Goal: Task Accomplishment & Management: Use online tool/utility

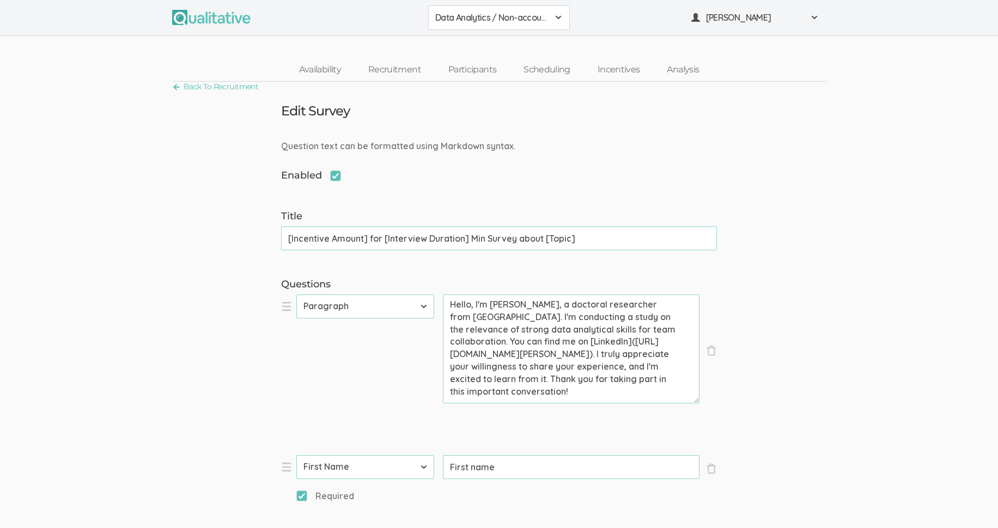
click at [560, 14] on span at bounding box center [558, 17] width 9 height 9
click at [519, 40] on span "Data Analytics / Accounting" at bounding box center [498, 41] width 127 height 13
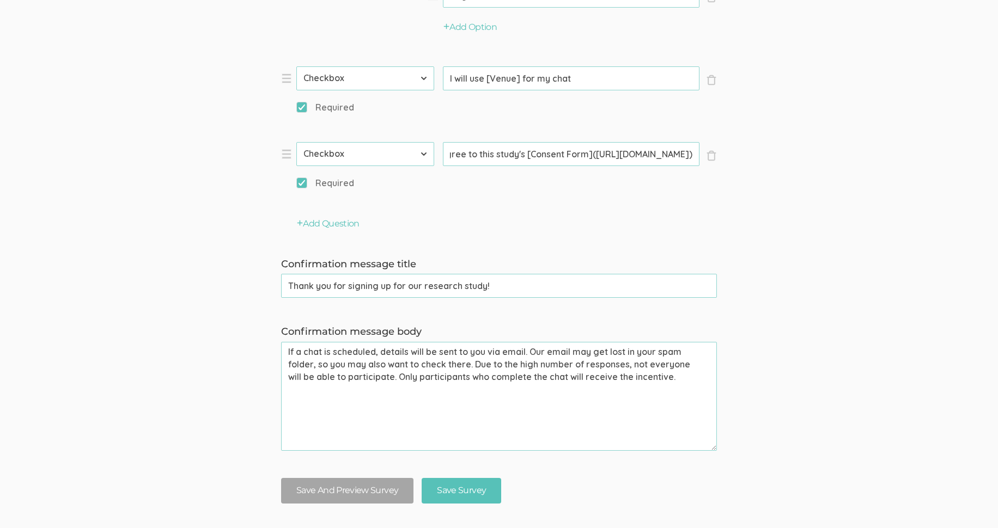
scroll to position [0, 84]
drag, startPoint x: 609, startPoint y: 155, endPoint x: 688, endPoint y: 151, distance: 78.5
paste input ".[DOMAIN_NAME][URL]"
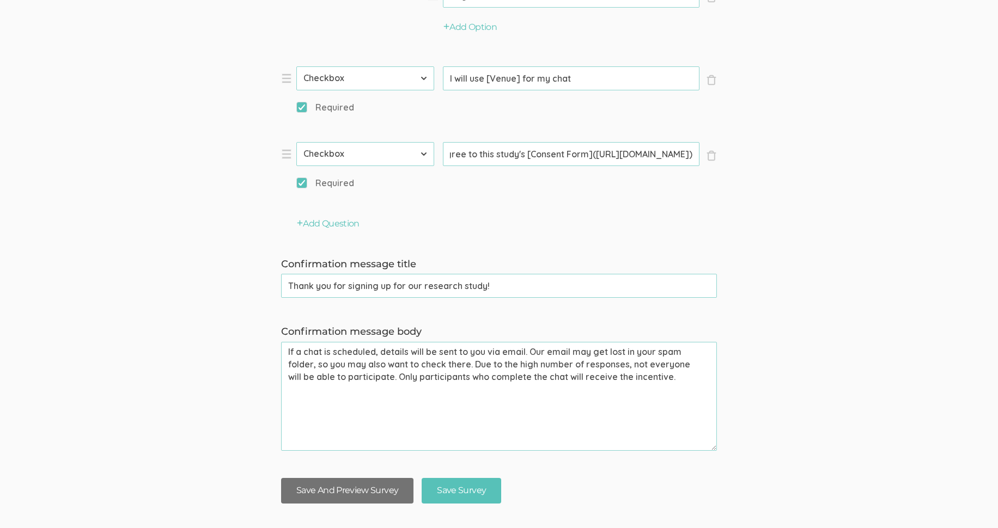
type input "I agree to this study's [Consent Form]([URL][DOMAIN_NAME])"
click at [382, 488] on button "Save And Preview Survey" at bounding box center [347, 491] width 132 height 26
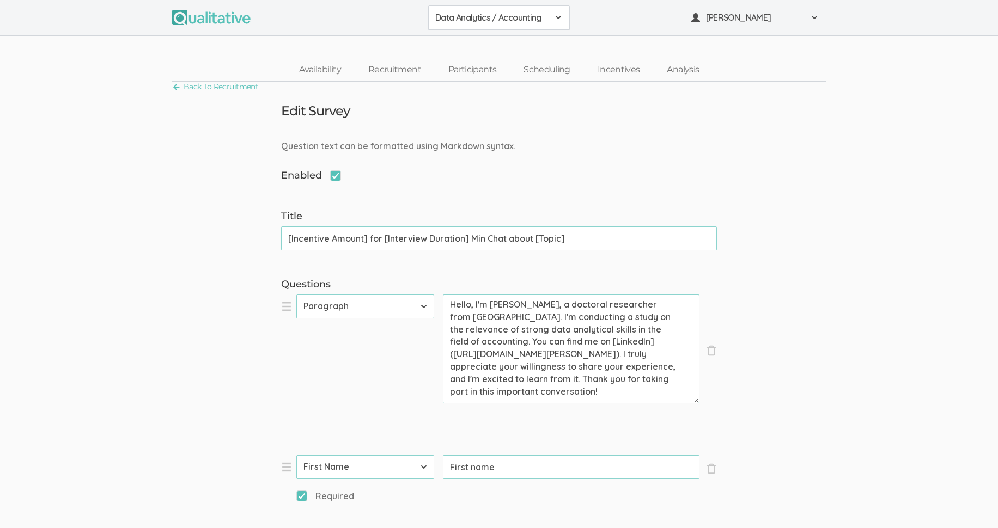
click at [556, 14] on span at bounding box center [558, 17] width 9 height 9
click at [525, 66] on span "Data Analytics / Sr Management" at bounding box center [498, 67] width 127 height 13
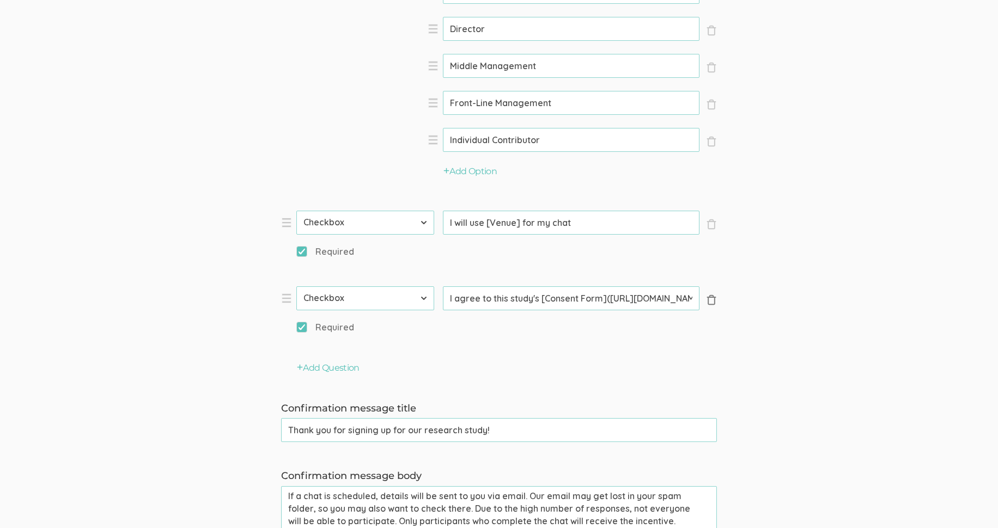
scroll to position [0, 84]
drag, startPoint x: 609, startPoint y: 298, endPoint x: 687, endPoint y: 297, distance: 78.5
paste input ".[DOMAIN_NAME][URL]"
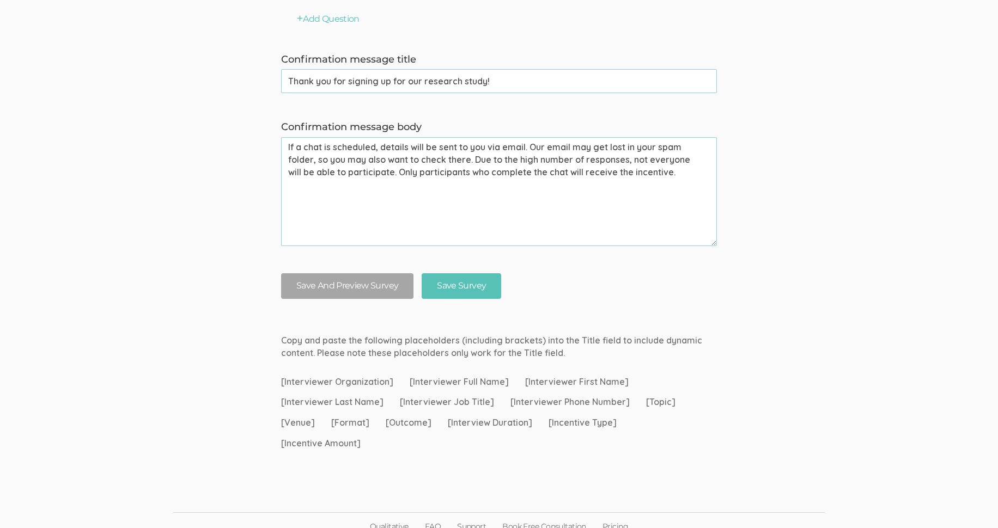
scroll to position [1287, 0]
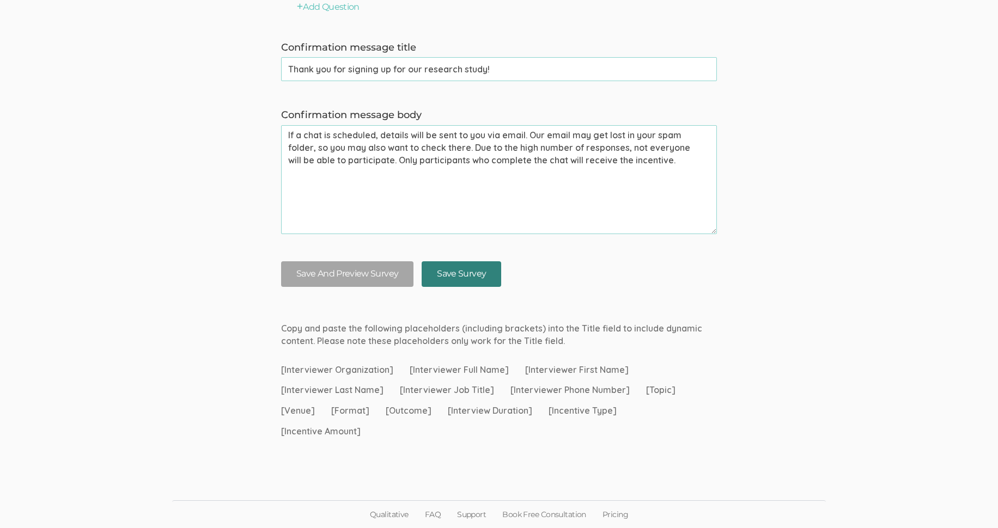
type input "I agree to this study's [Consent Form]([URL][DOMAIN_NAME])"
click at [464, 273] on input "Save Survey" at bounding box center [462, 274] width 80 height 26
